Goal: Information Seeking & Learning: Learn about a topic

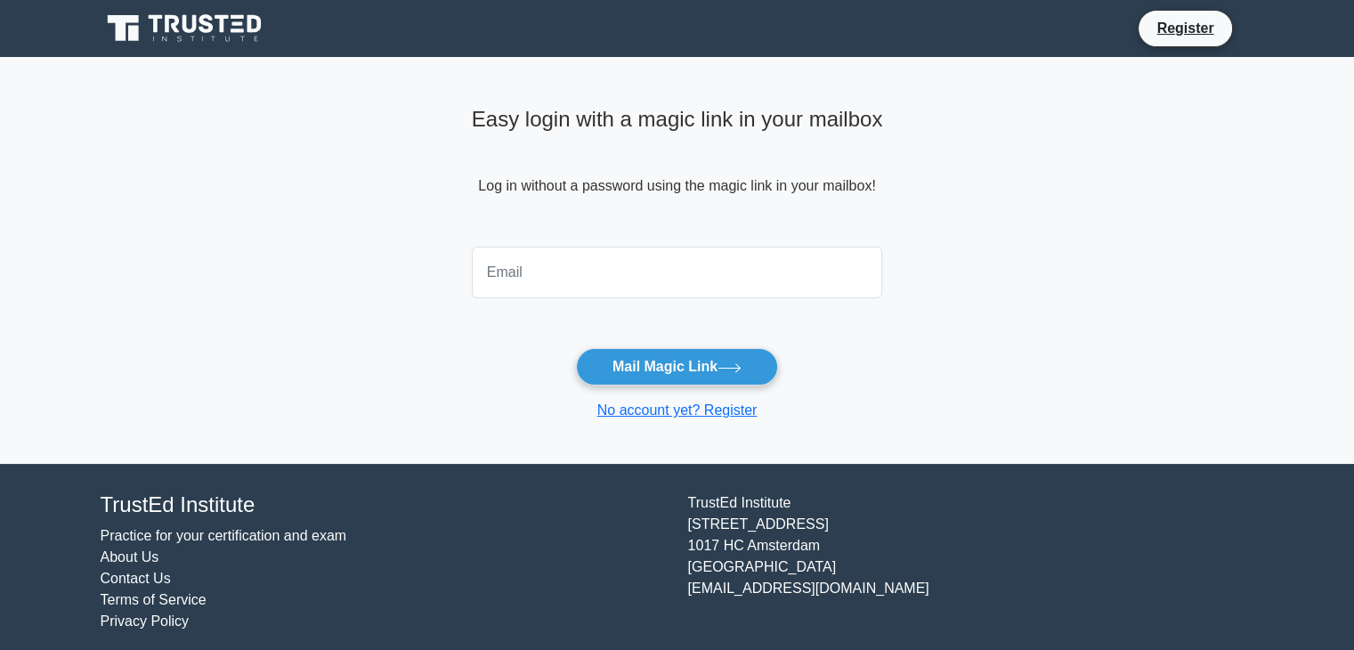
click at [523, 272] on input "email" at bounding box center [677, 273] width 411 height 52
type input "[EMAIL_ADDRESS][DOMAIN_NAME]"
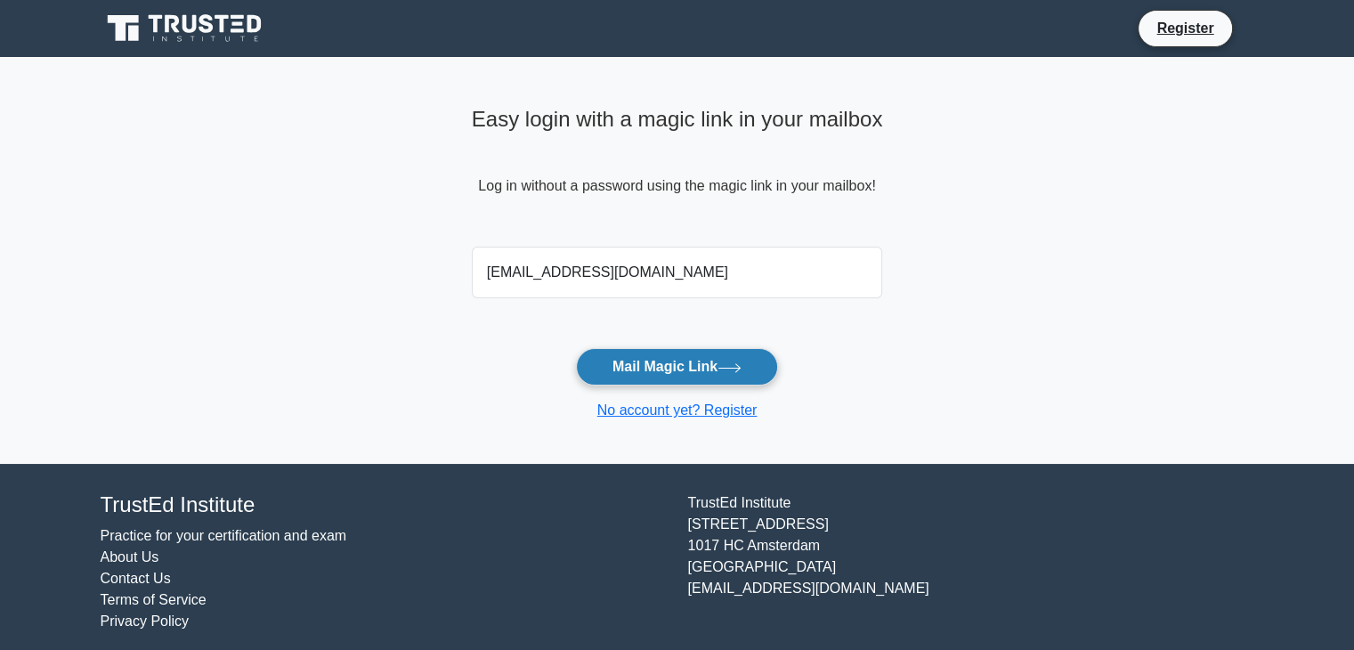
click at [660, 374] on button "Mail Magic Link" at bounding box center [677, 366] width 202 height 37
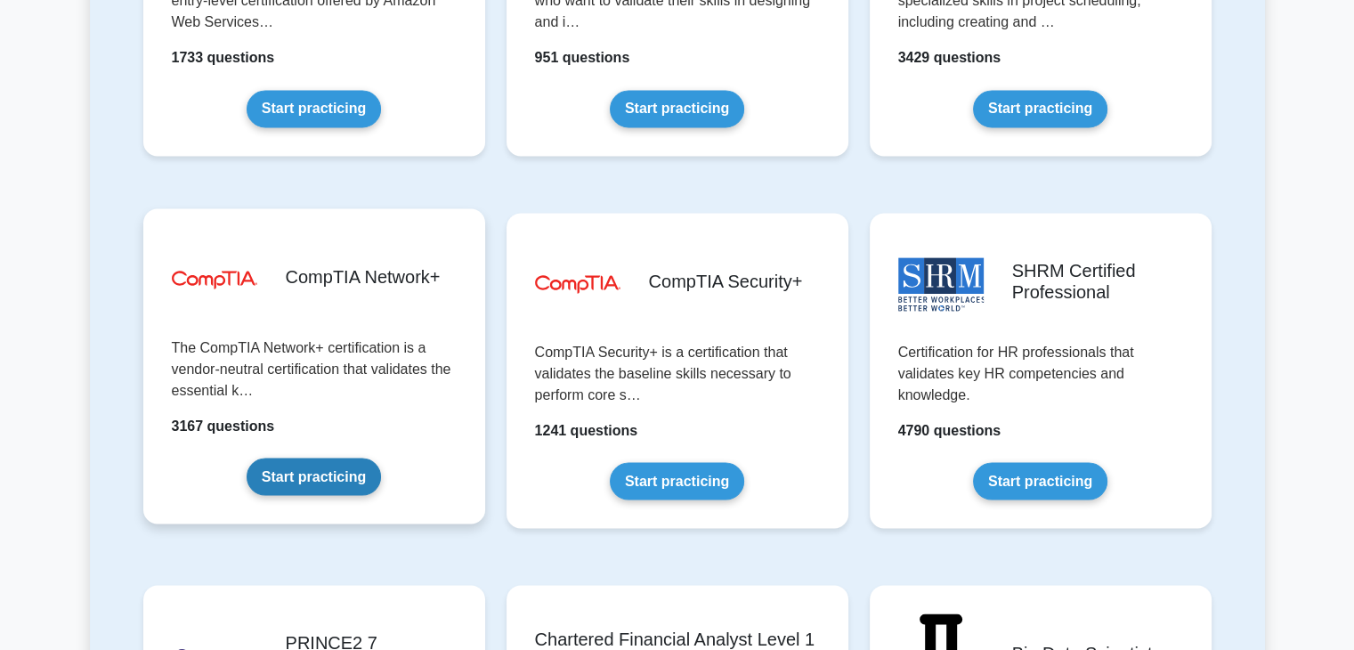
scroll to position [3116, 0]
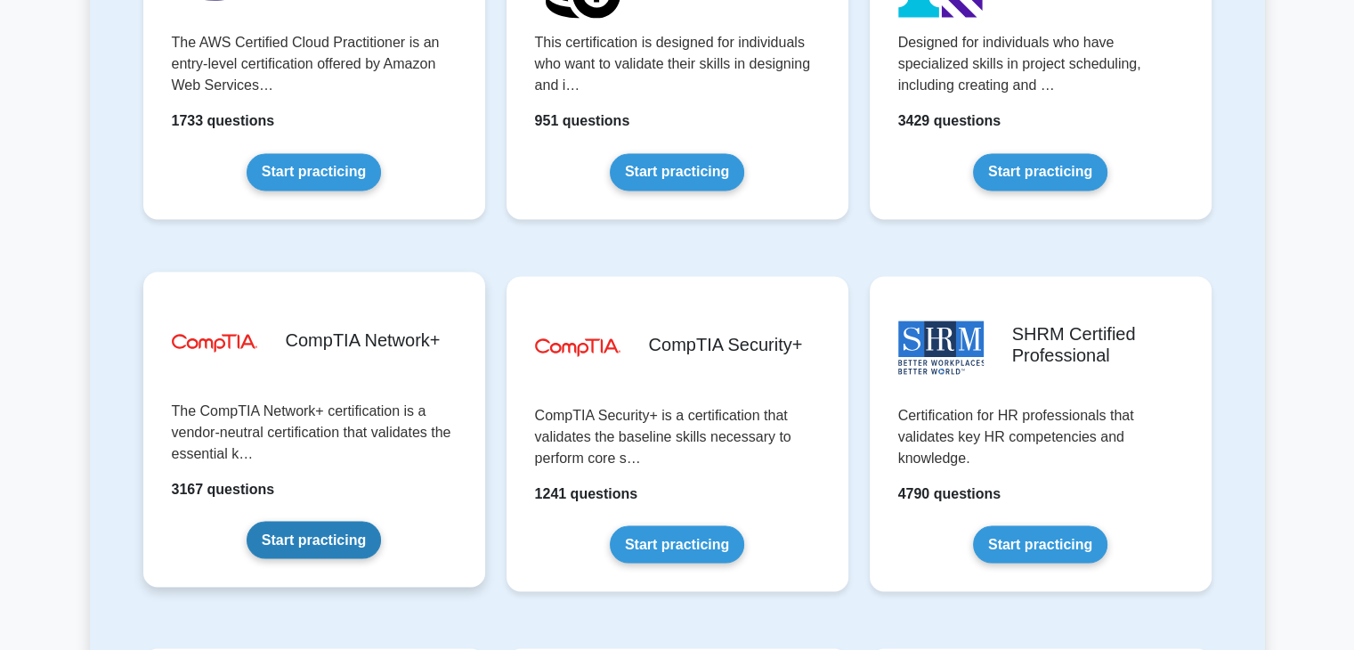
click at [296, 528] on link "Start practicing" at bounding box center [314, 539] width 134 height 37
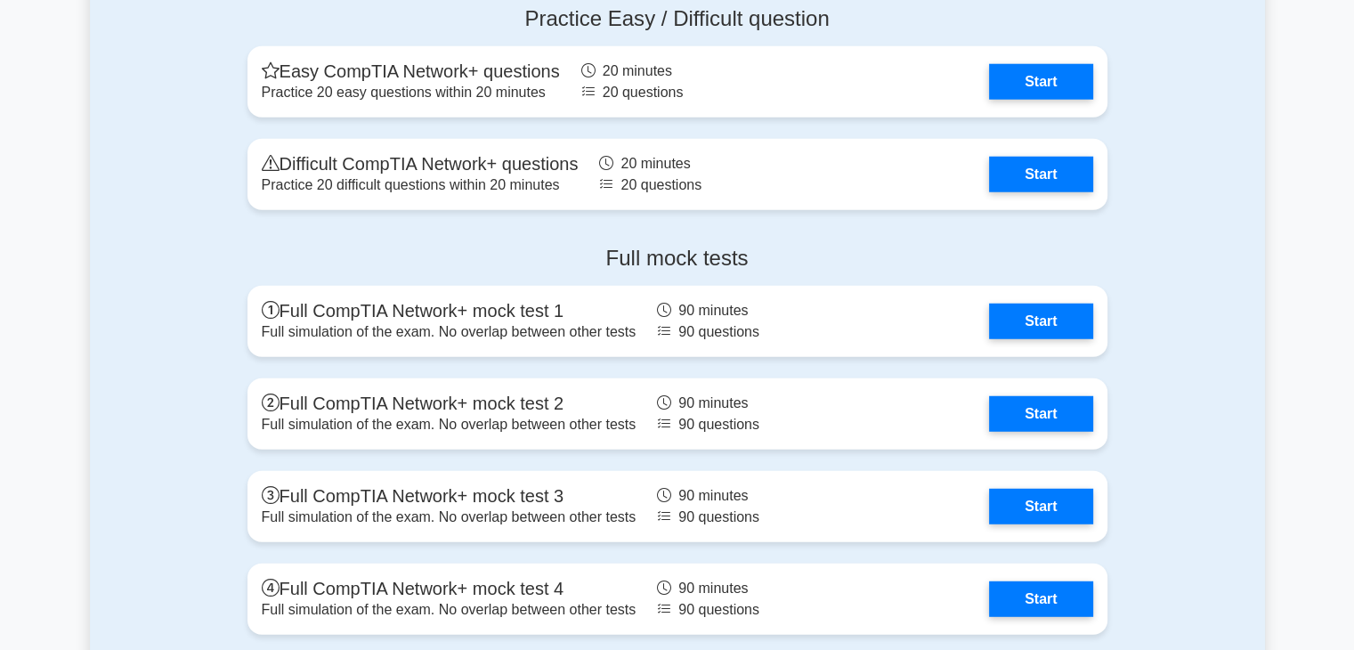
scroll to position [4807, 0]
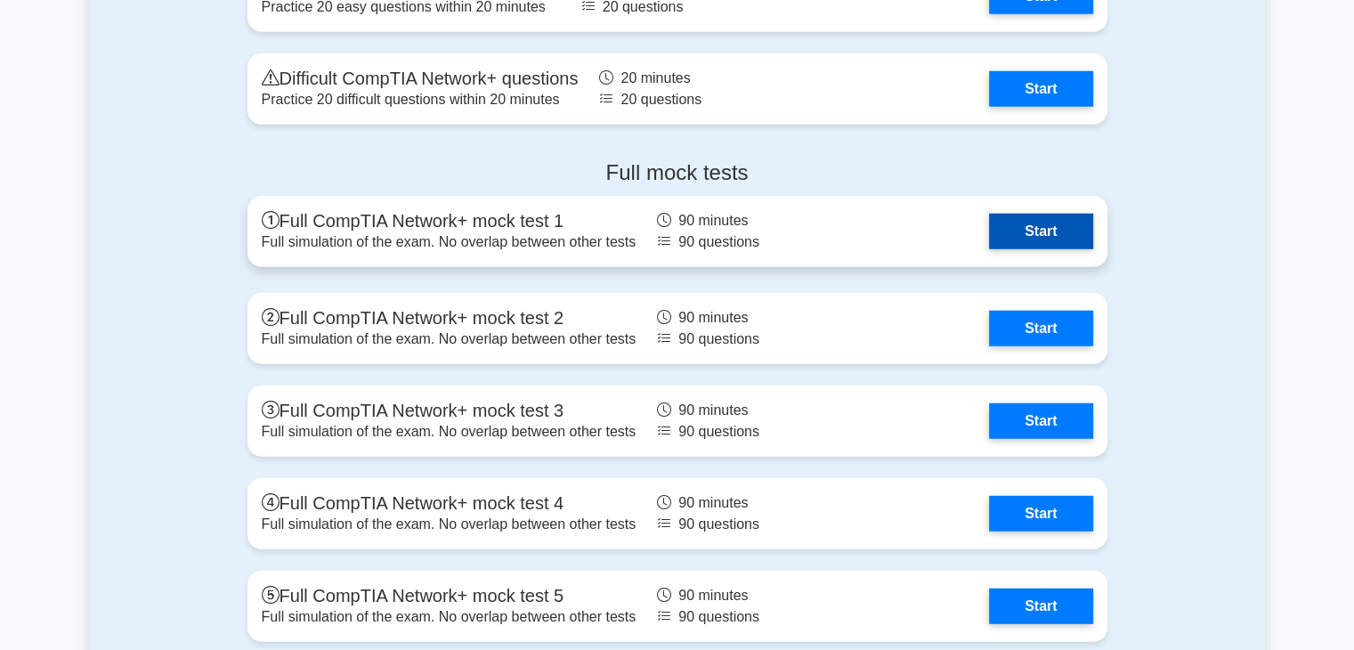
click at [989, 225] on link "Start" at bounding box center [1040, 232] width 103 height 36
click at [989, 223] on link "Start" at bounding box center [1040, 232] width 103 height 36
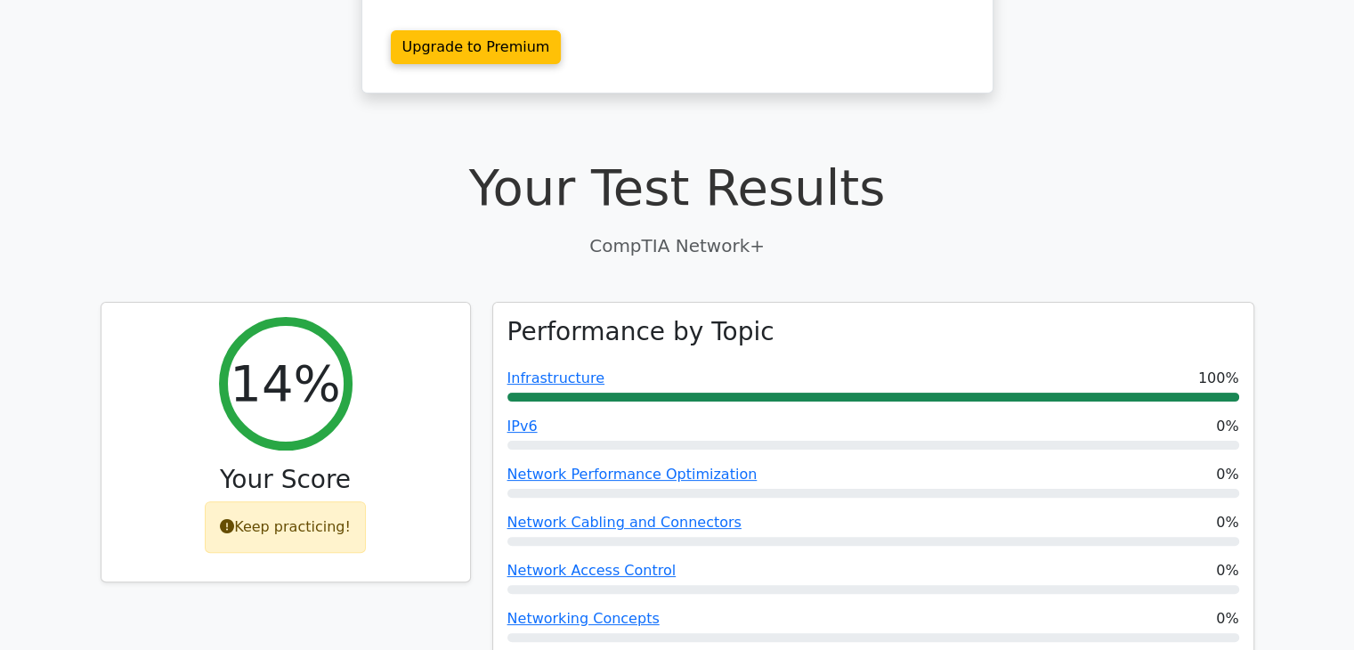
scroll to position [356, 0]
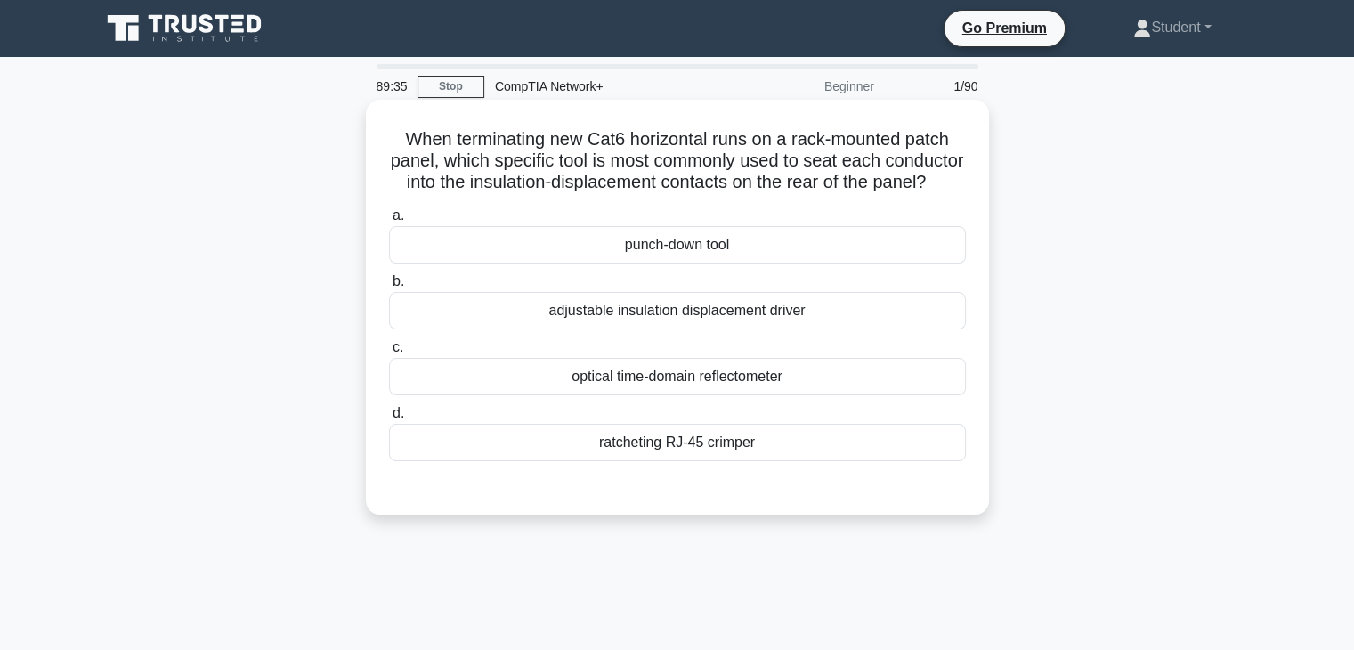
click at [554, 329] on div "adjustable insulation displacement driver" at bounding box center [677, 310] width 577 height 37
click at [389, 288] on input "b. adjustable insulation displacement driver" at bounding box center [389, 282] width 0 height 12
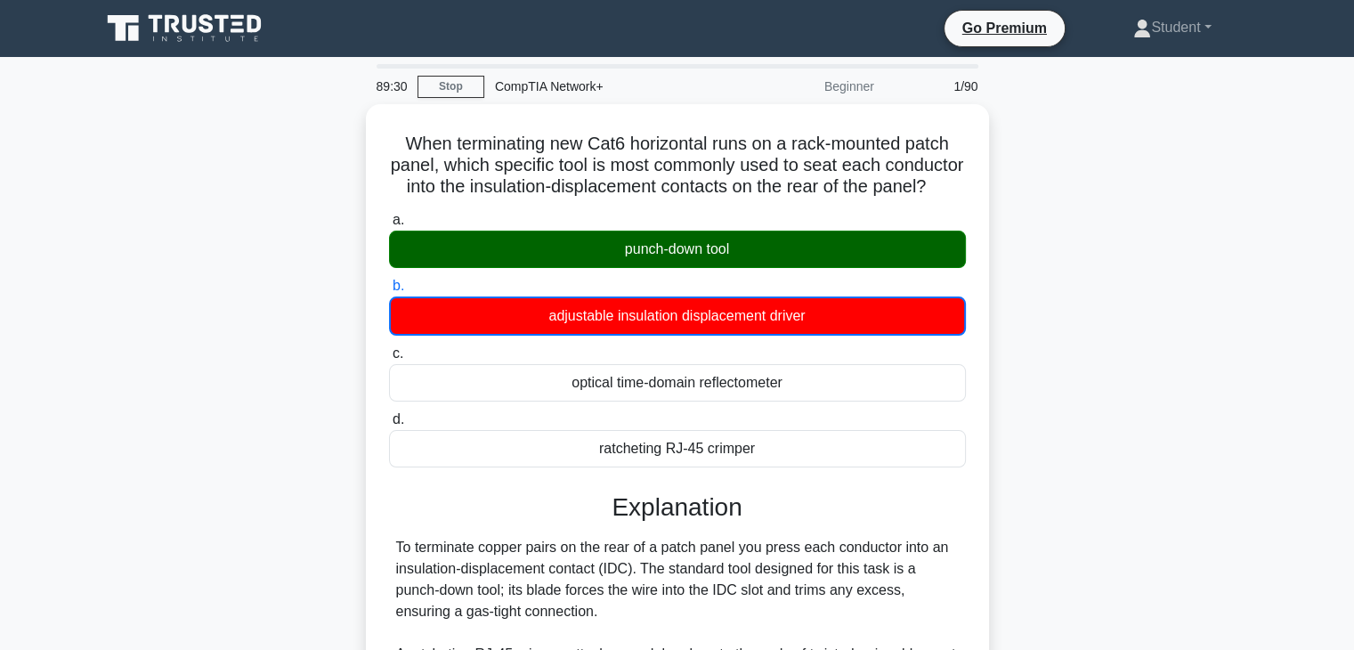
scroll to position [312, 0]
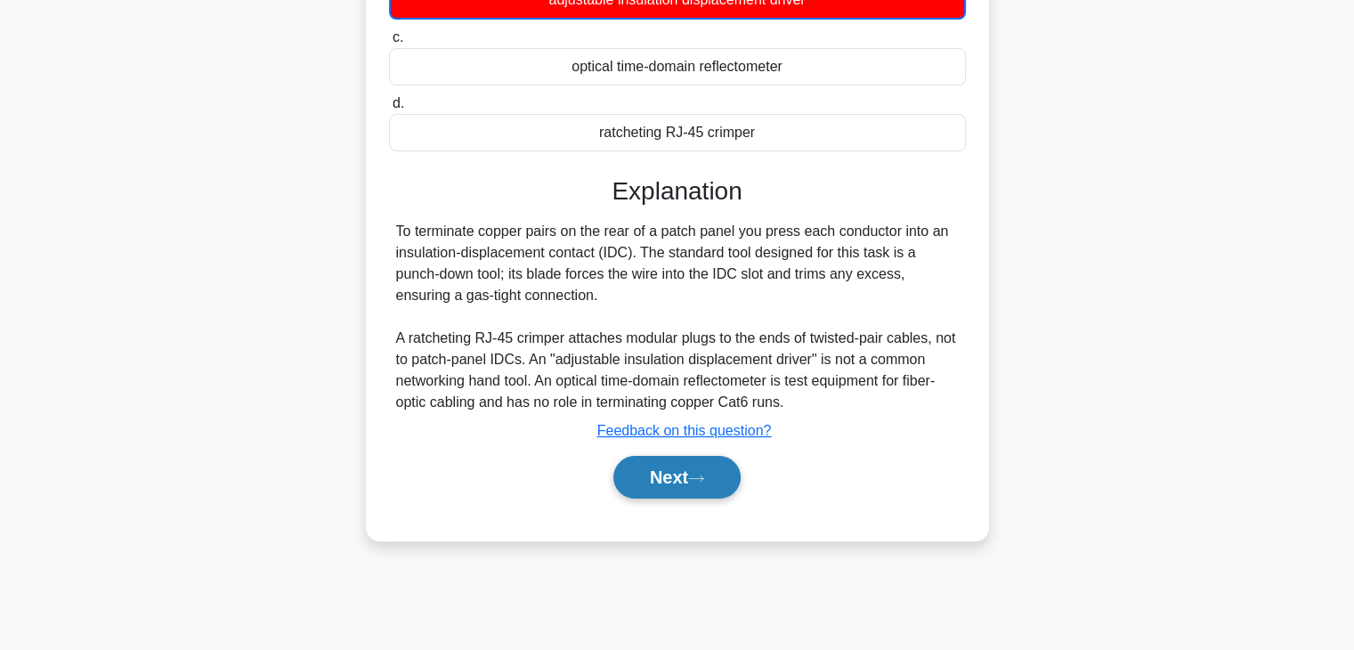
click at [704, 490] on button "Next" at bounding box center [676, 477] width 127 height 43
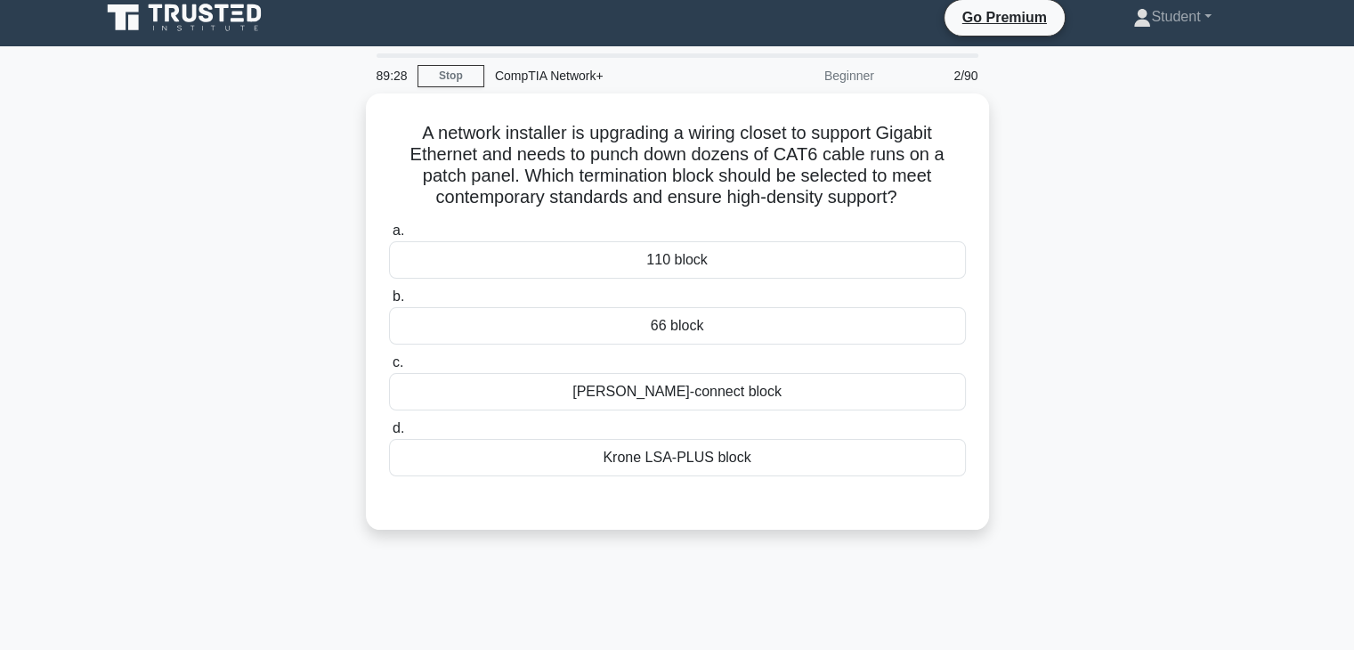
scroll to position [0, 0]
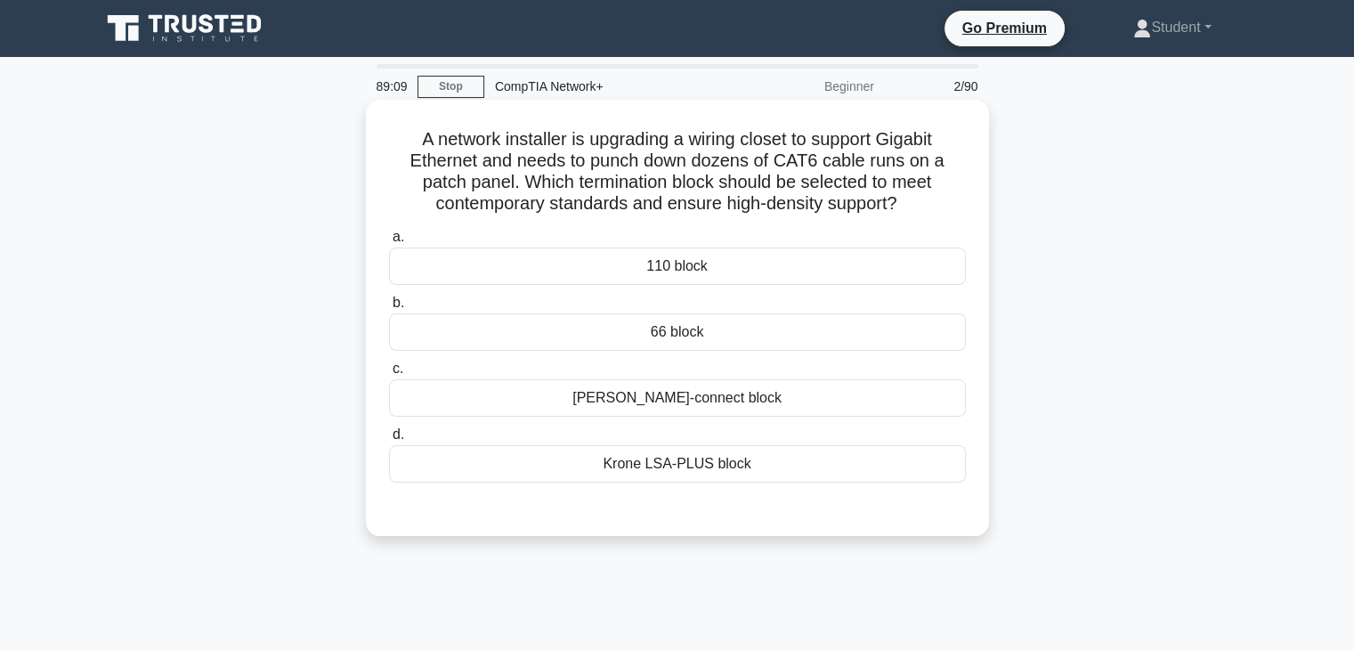
click at [728, 333] on div "66 block" at bounding box center [677, 331] width 577 height 37
click at [389, 309] on input "b. 66 block" at bounding box center [389, 303] width 0 height 12
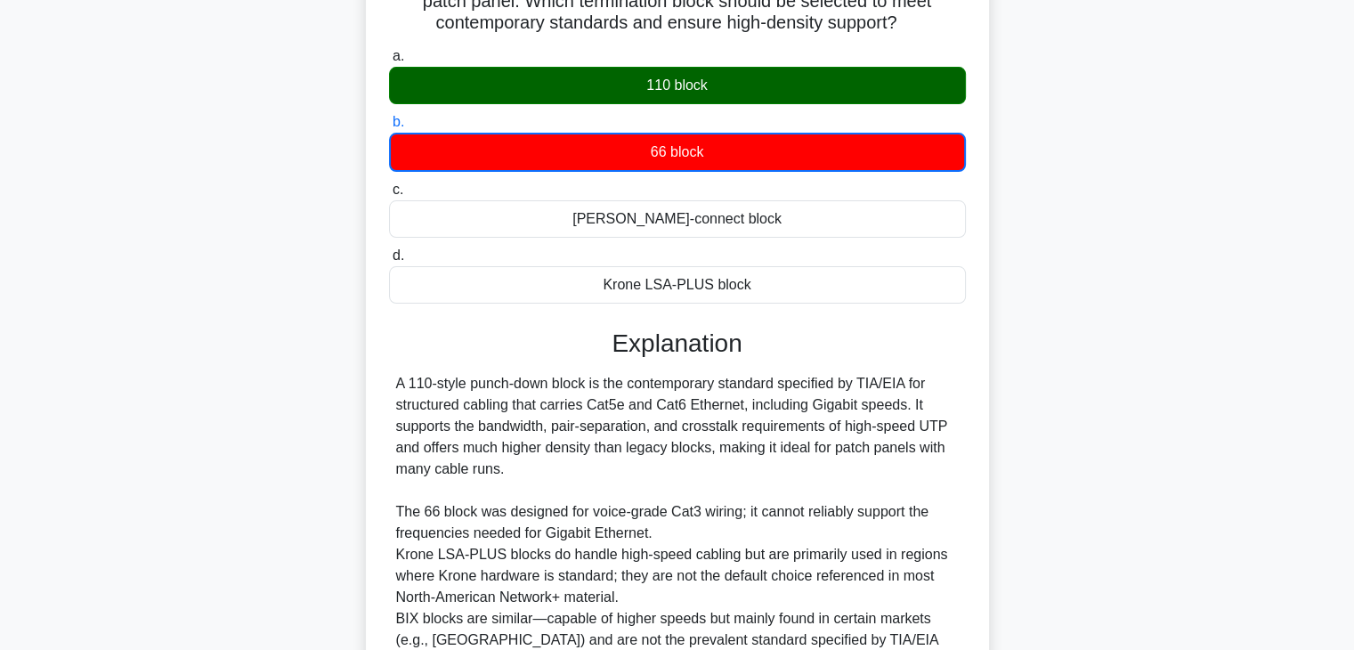
scroll to position [385, 0]
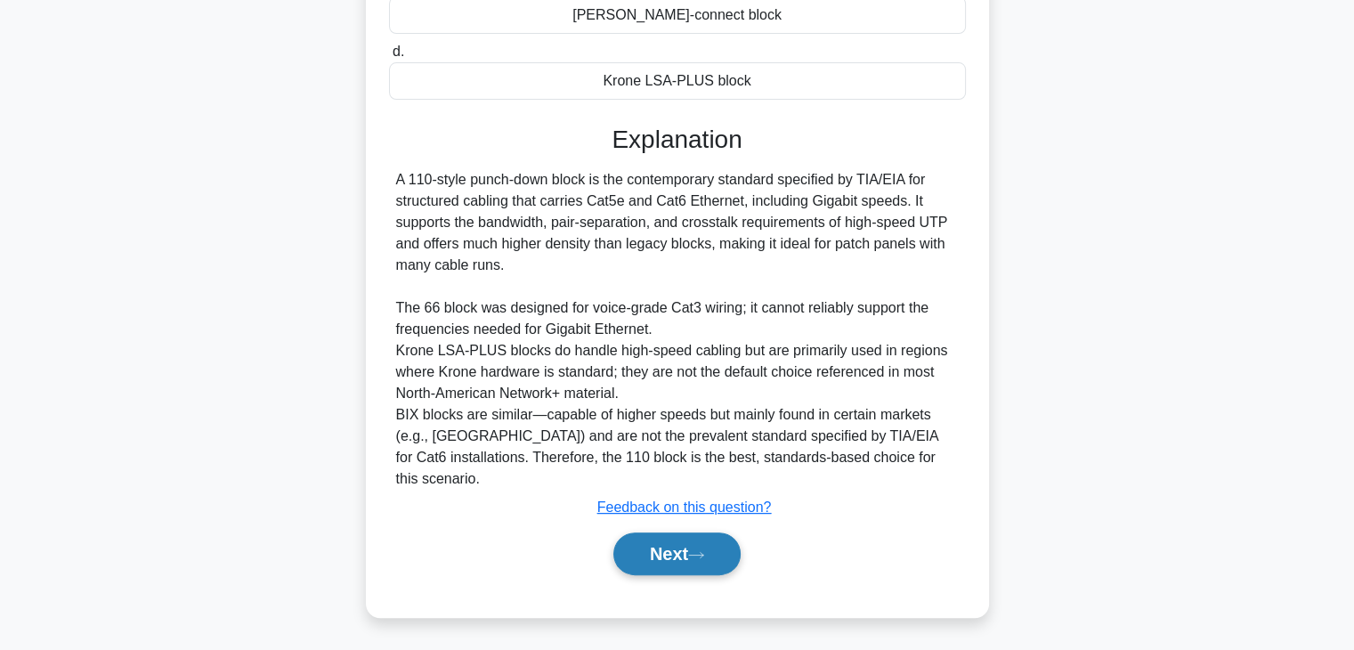
click at [726, 549] on button "Next" at bounding box center [676, 553] width 127 height 43
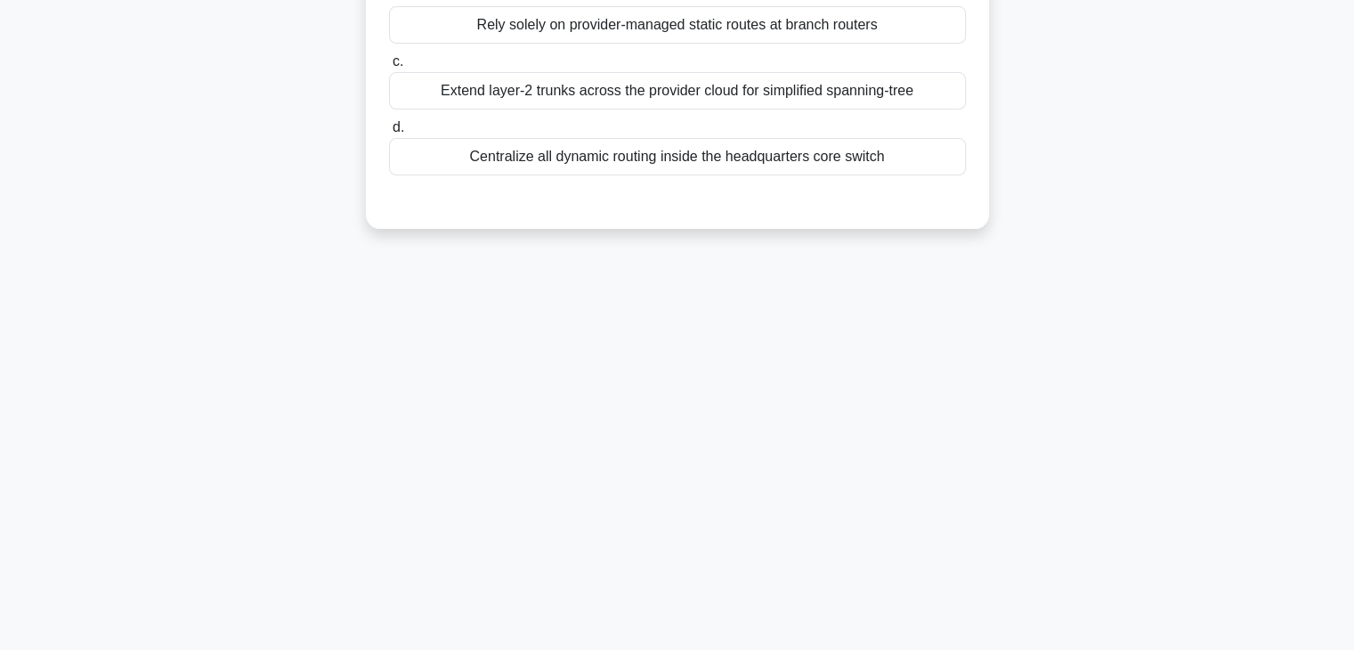
scroll to position [0, 0]
